Goal: Information Seeking & Learning: Learn about a topic

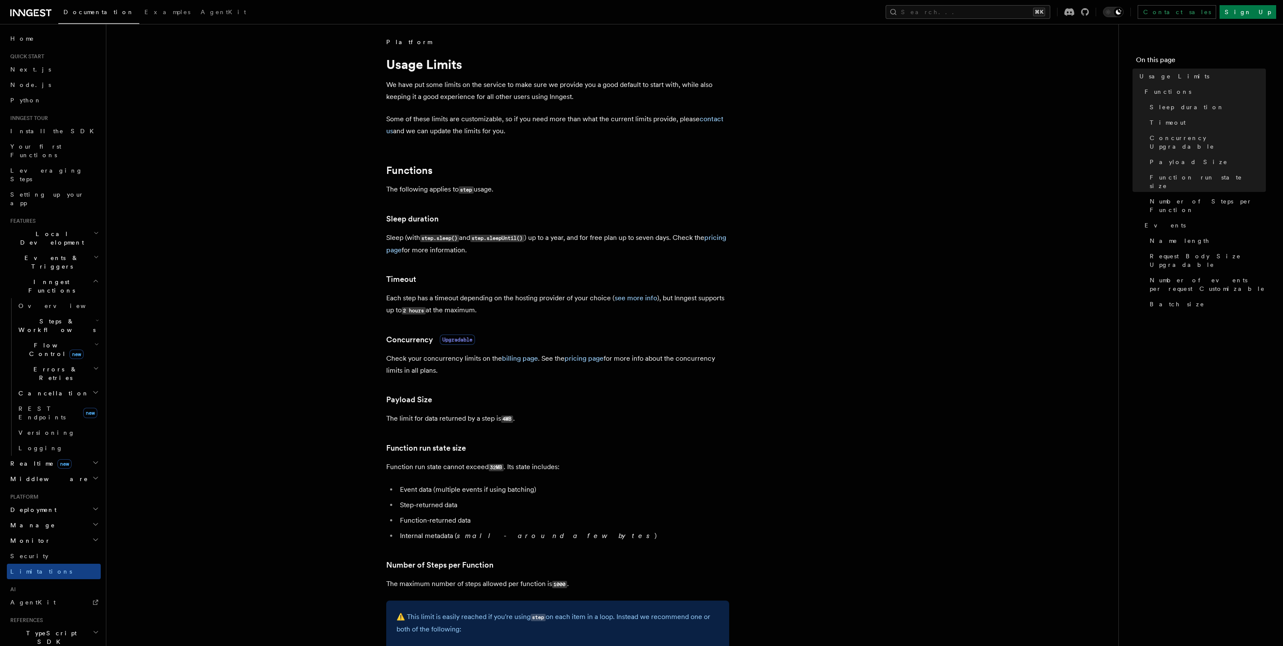
click at [39, 475] on span "Middleware" at bounding box center [47, 479] width 81 height 9
click at [55, 278] on span "Inngest Functions" at bounding box center [50, 286] width 86 height 17
click at [30, 302] on span "Realtime new" at bounding box center [39, 306] width 65 height 9
click at [34, 318] on span "Overview" at bounding box center [62, 321] width 88 height 7
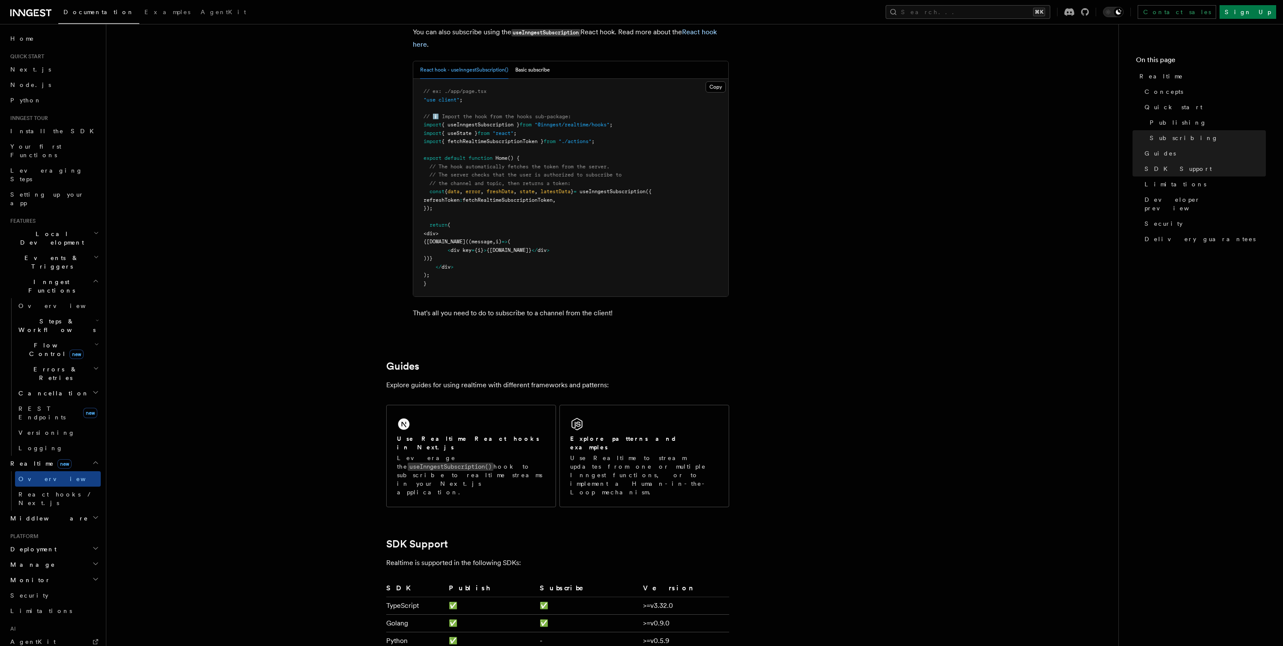
scroll to position [1537, 0]
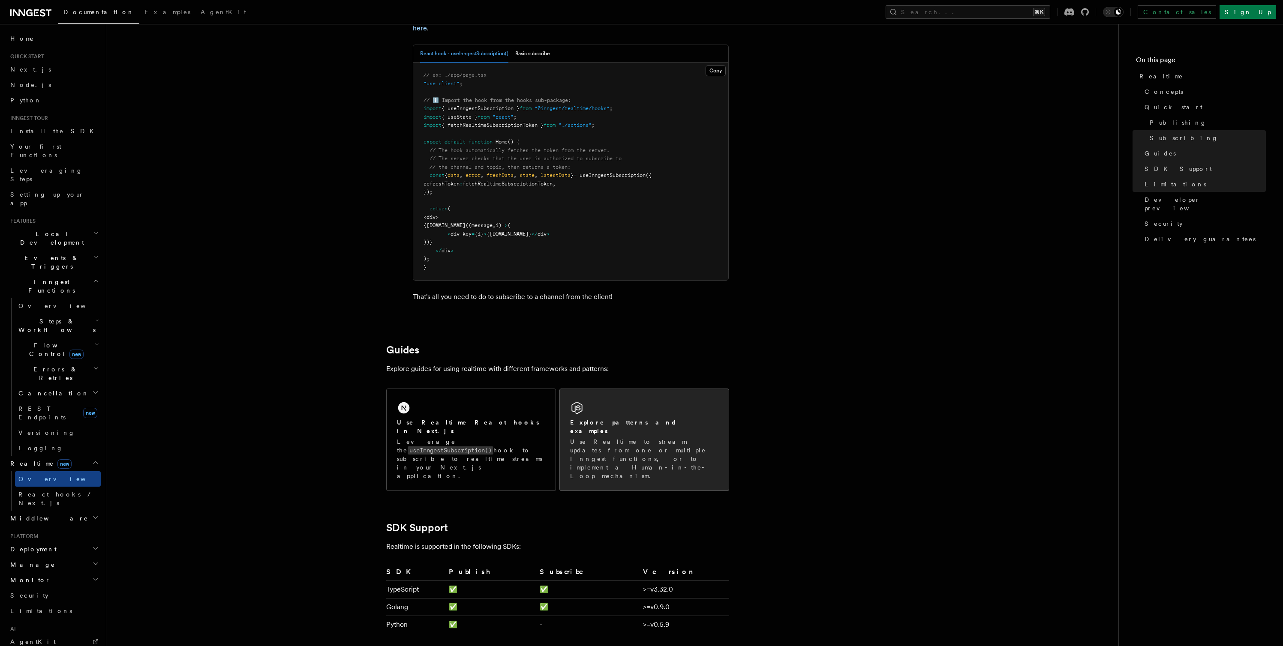
click at [620, 441] on p "Use Realtime to stream updates from one or multiple Inngest functions, or to im…" at bounding box center [644, 459] width 148 height 43
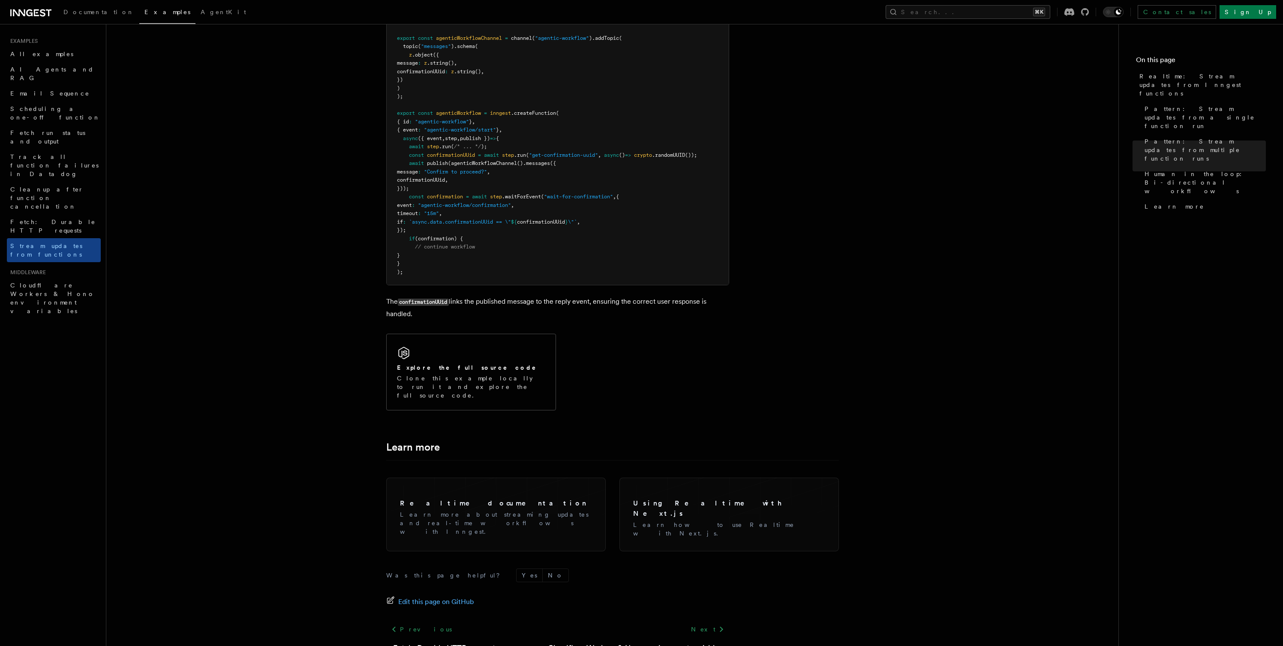
scroll to position [1840, 0]
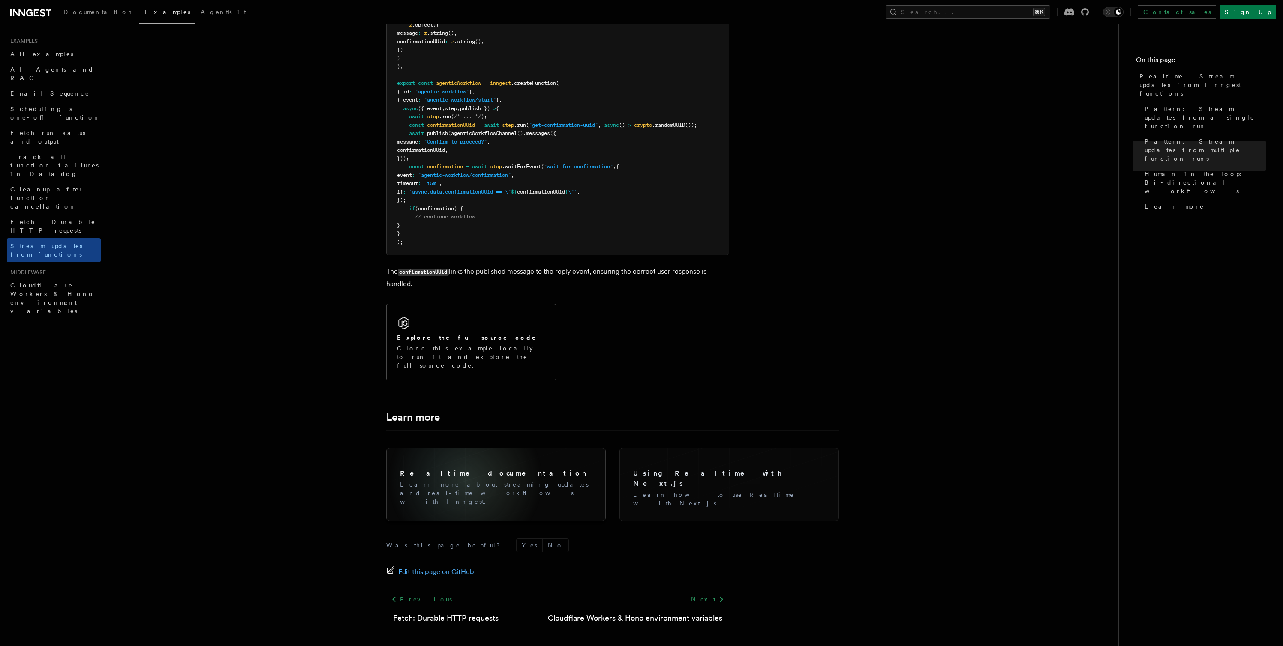
click at [465, 480] on p "Learn more about streaming updates and real-time workflows with Inngest." at bounding box center [496, 493] width 192 height 26
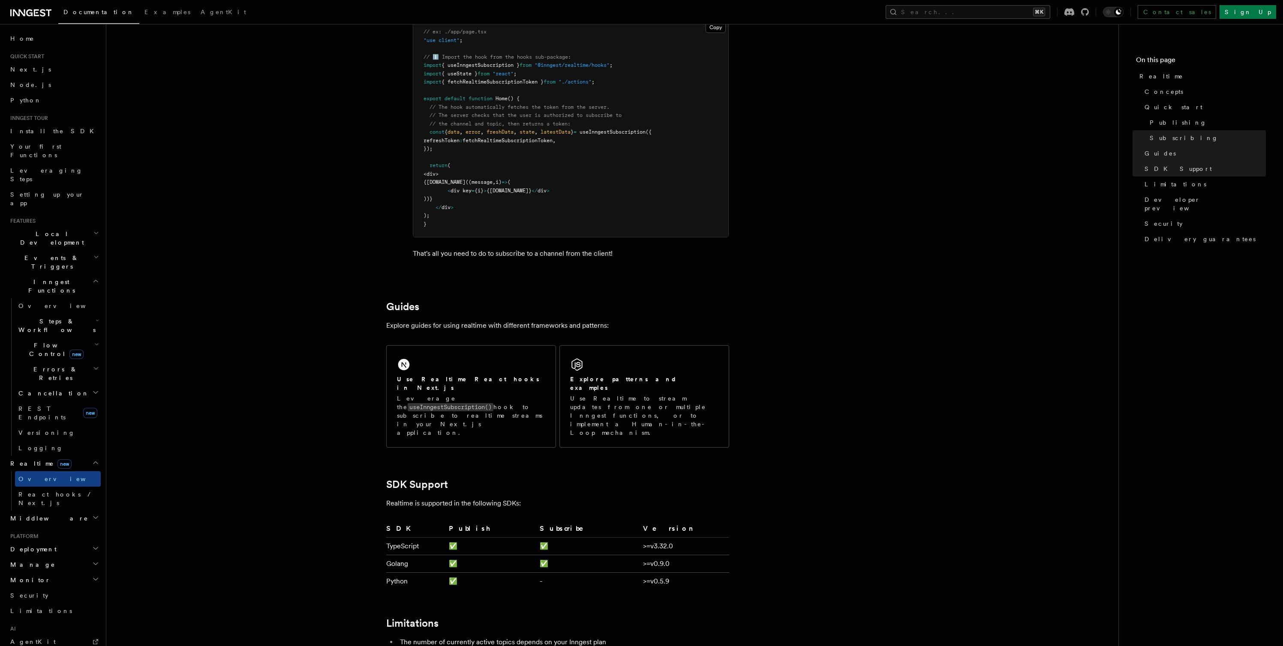
scroll to position [1607, 0]
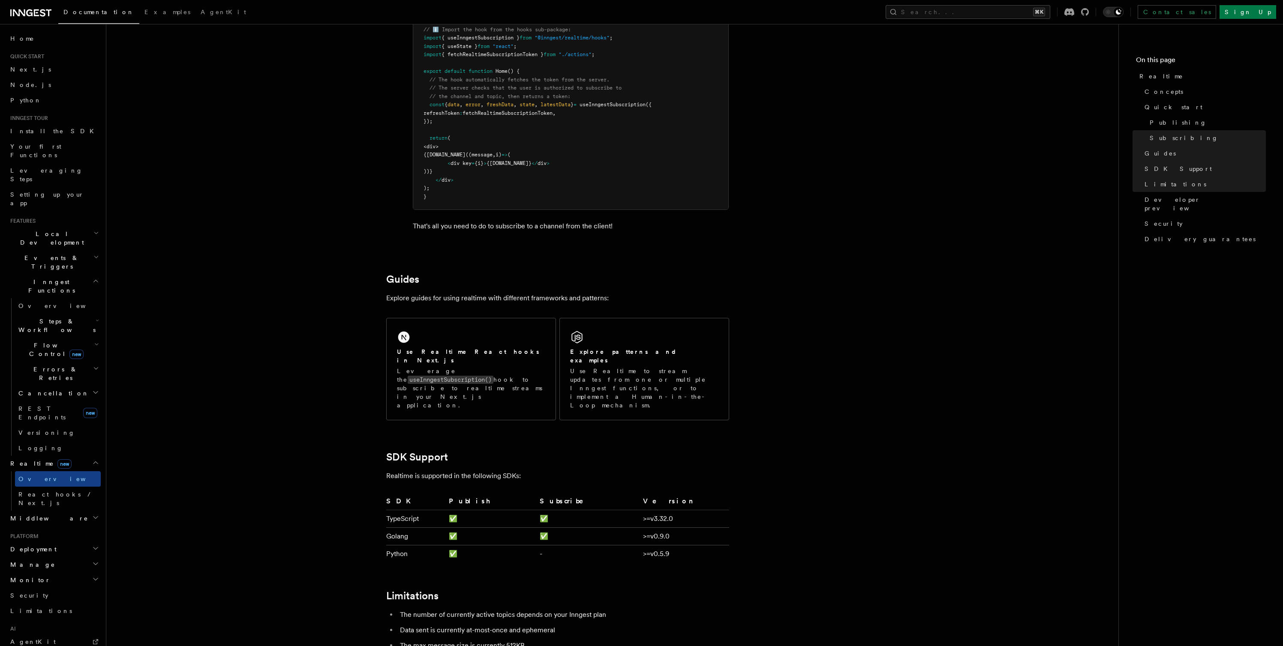
click at [82, 314] on h2 "Steps & Workflows" at bounding box center [58, 326] width 86 height 24
click at [96, 317] on icon "button" at bounding box center [97, 320] width 3 height 7
click at [94, 341] on icon "button" at bounding box center [96, 344] width 5 height 7
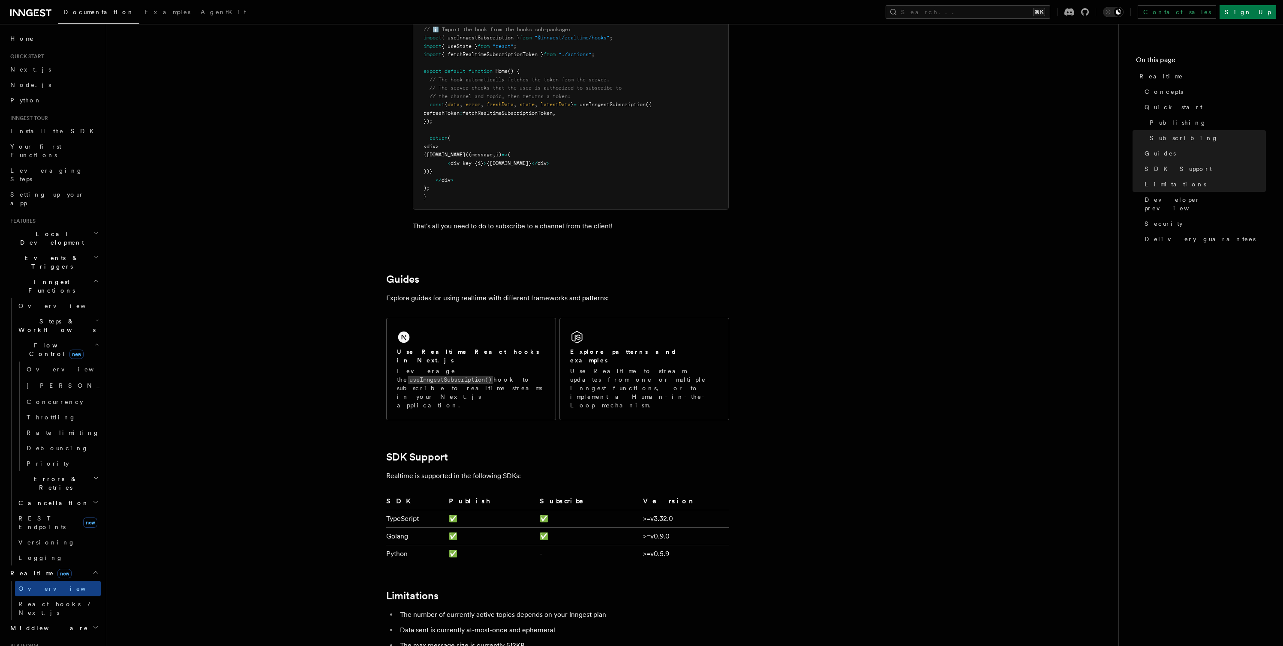
click at [94, 341] on icon "button" at bounding box center [96, 344] width 5 height 7
click at [36, 303] on span "Overview" at bounding box center [62, 306] width 88 height 7
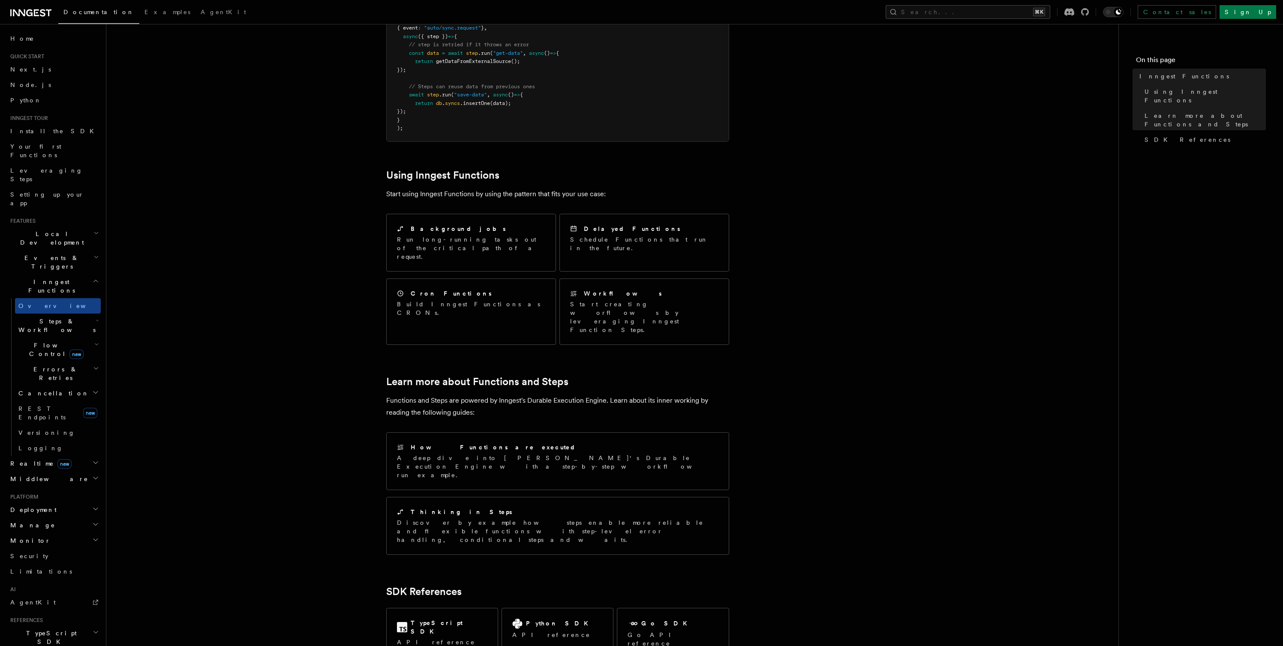
scroll to position [289, 0]
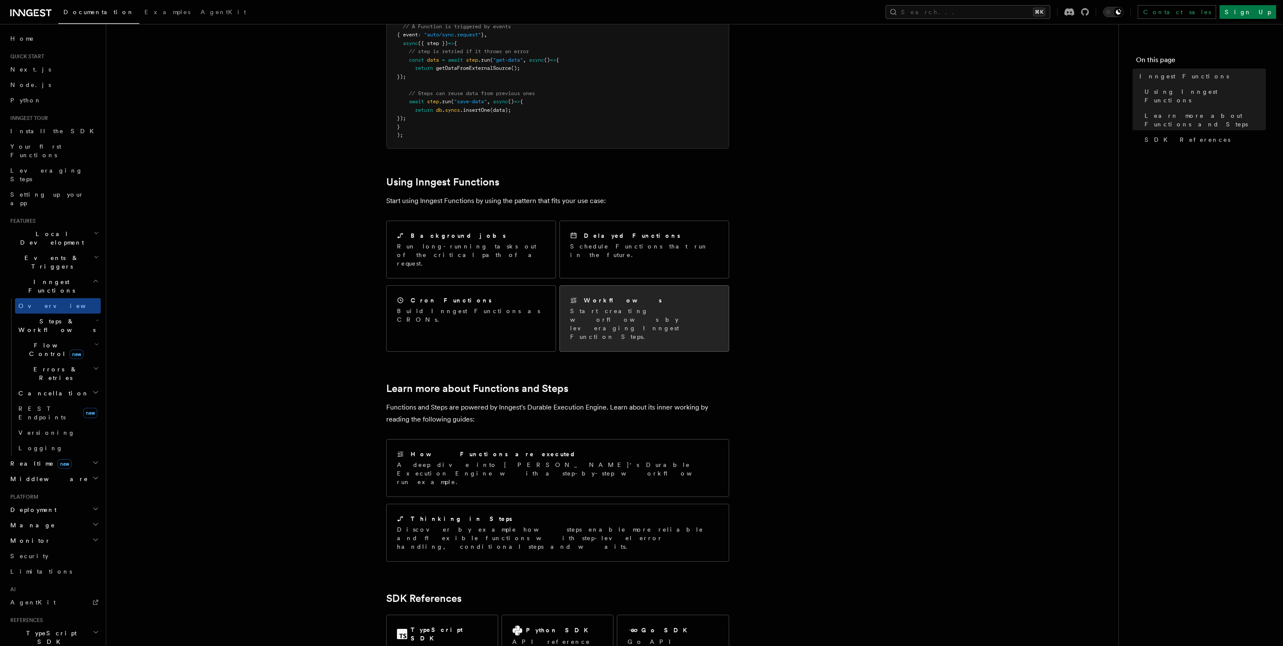
click at [599, 307] on p "Start creating worflows by leveraging Inngest Function Steps." at bounding box center [644, 324] width 148 height 34
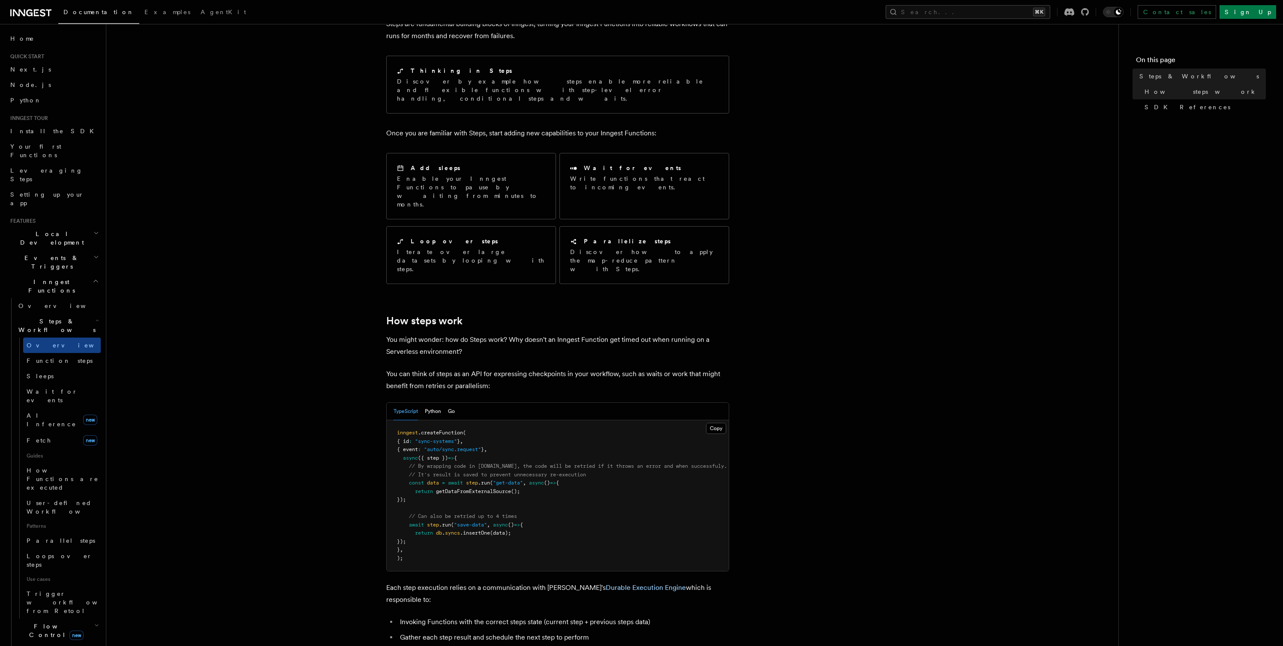
scroll to position [64, 0]
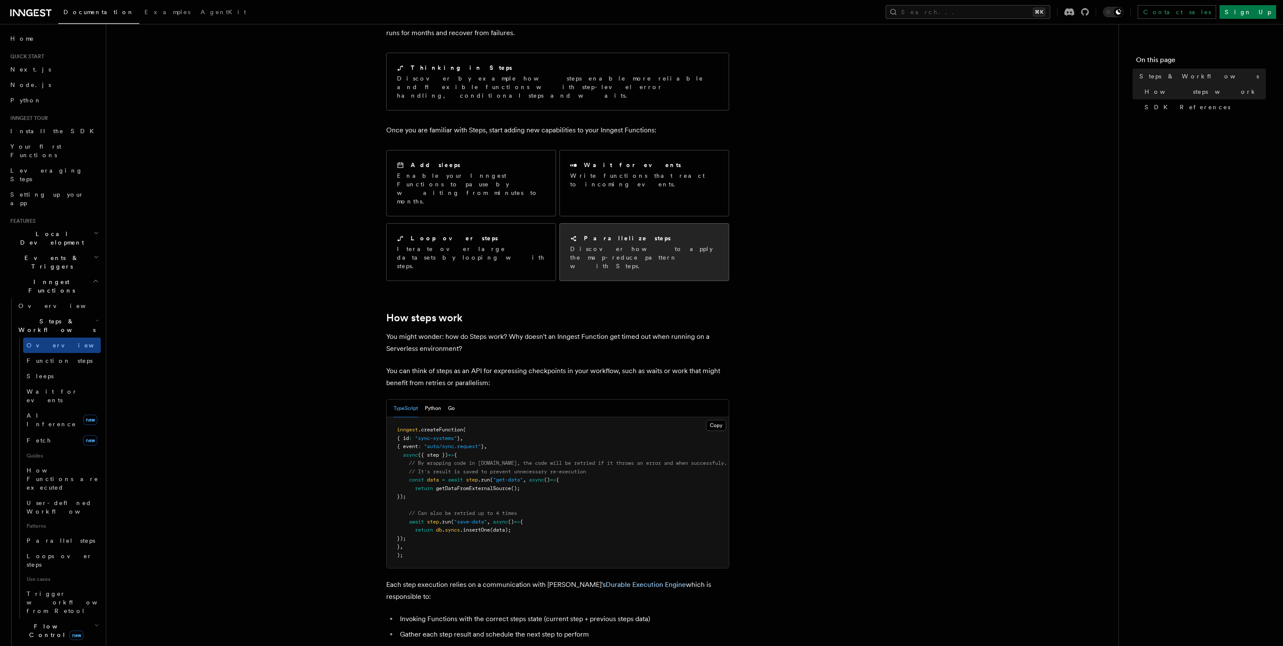
click at [602, 245] on p "Discover how to apply the map-reduce pattern with Steps." at bounding box center [644, 258] width 148 height 26
